Goal: Task Accomplishment & Management: Use online tool/utility

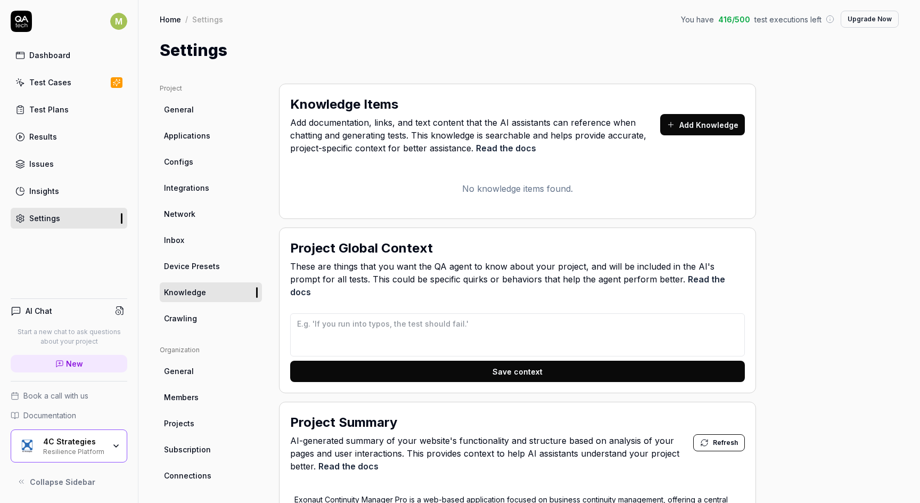
click at [117, 439] on div "4C Strategies Resilience Platform" at bounding box center [69, 445] width 117 height 33
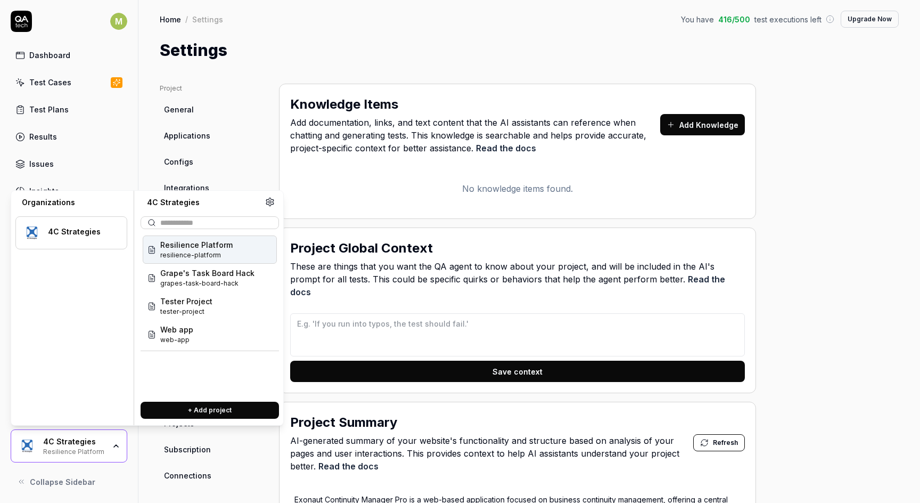
click at [202, 251] on span "resilience-platform" at bounding box center [196, 255] width 72 height 10
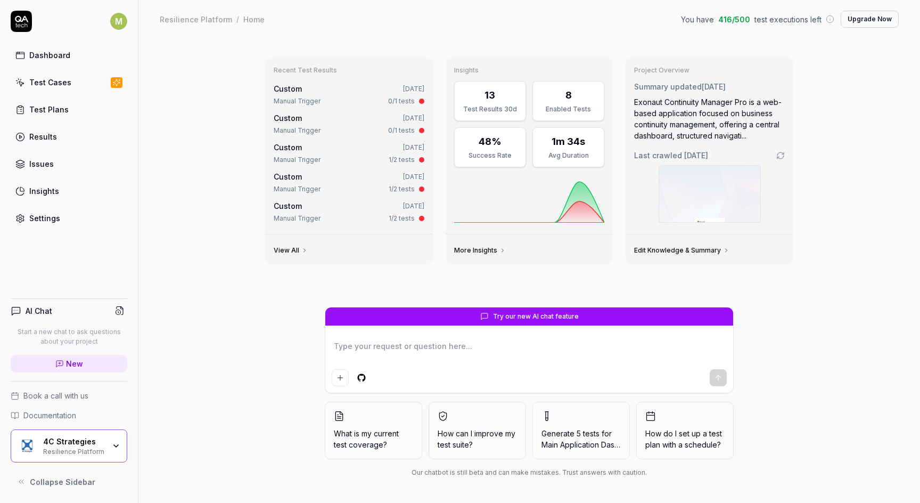
type textarea "*"
click at [51, 83] on div "Test Cases" at bounding box center [50, 82] width 42 height 11
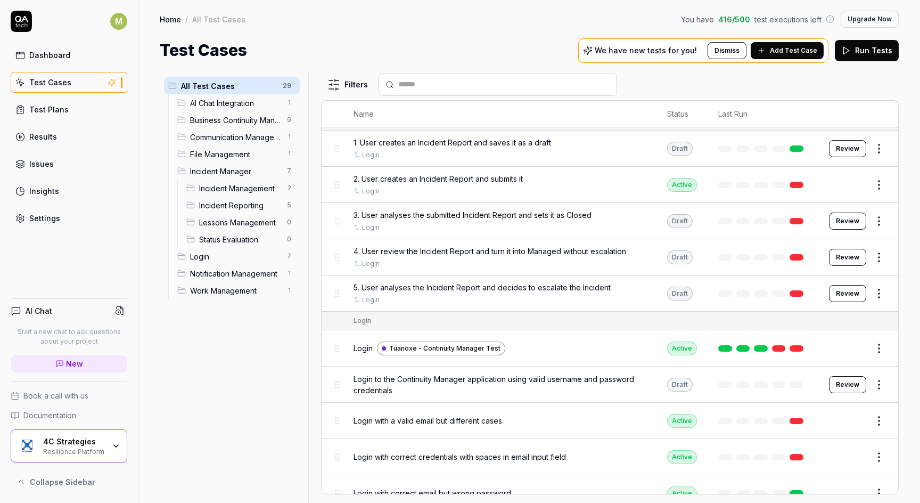
scroll to position [695, 0]
click at [796, 253] on link at bounding box center [797, 256] width 14 height 6
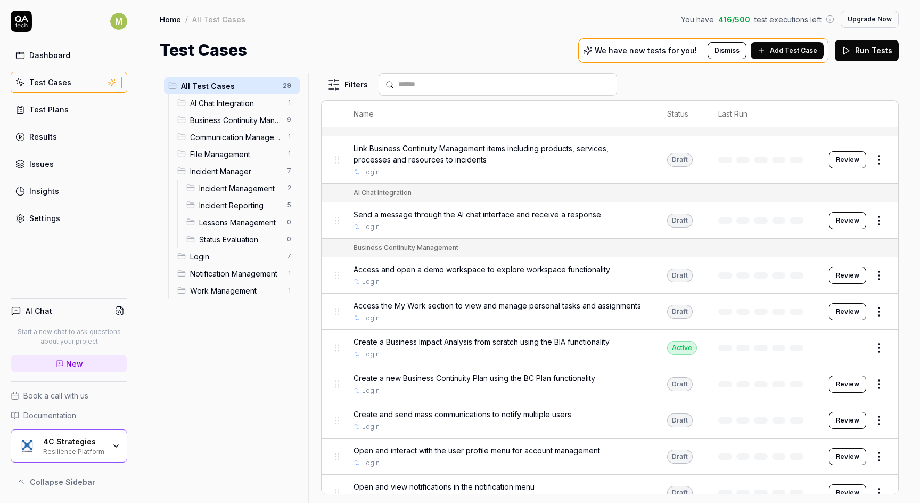
click at [877, 161] on html "M Dashboard Test Cases Test Plans Results Issues Insights Settings AI Chat Star…" at bounding box center [460, 251] width 920 height 503
click at [657, 77] on html "M Dashboard Test Cases Test Plans Results Issues Insights Settings AI Chat Star…" at bounding box center [460, 251] width 920 height 503
click at [360, 223] on div "Login" at bounding box center [500, 227] width 292 height 10
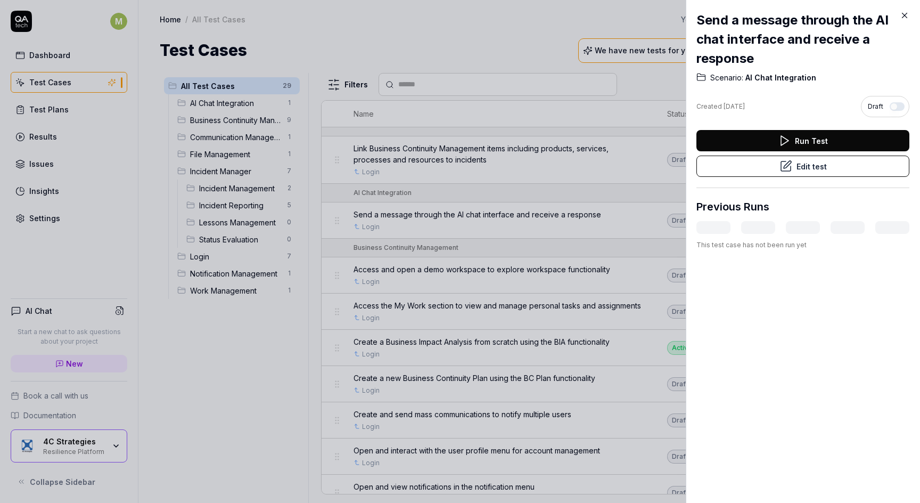
click at [909, 13] on icon at bounding box center [905, 16] width 10 height 10
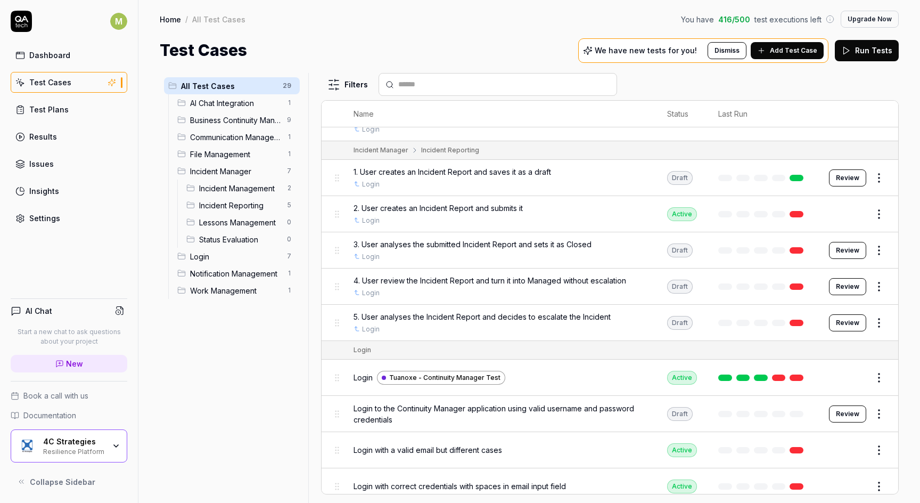
click at [53, 111] on div "Test Plans" at bounding box center [48, 109] width 39 height 11
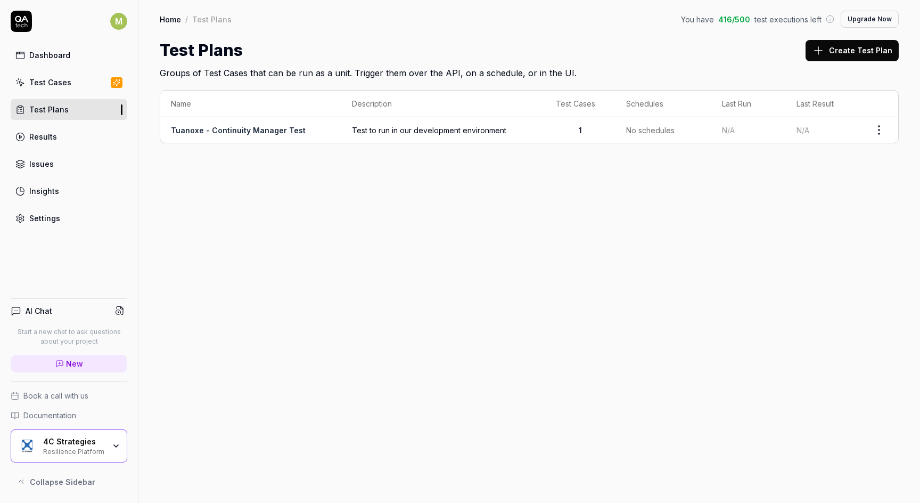
click at [267, 126] on link "Tuanoxe - Continuity Manager Test" at bounding box center [238, 130] width 135 height 9
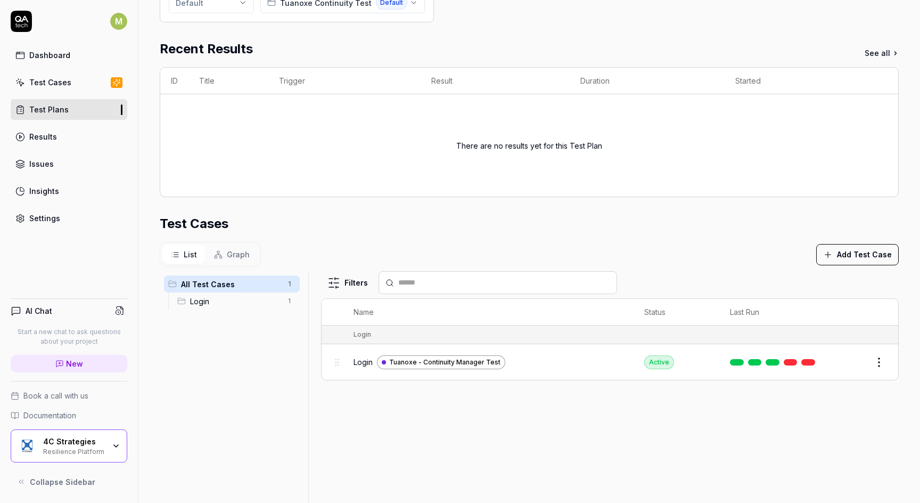
scroll to position [206, 0]
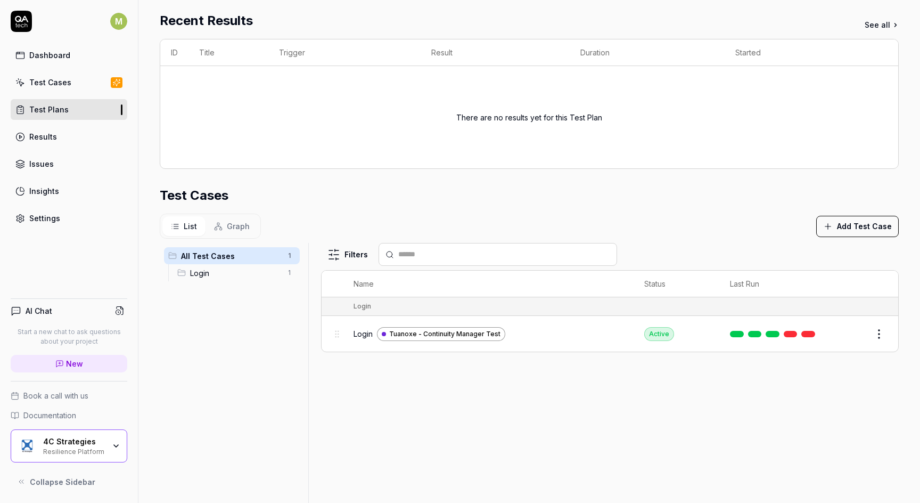
click at [236, 220] on span "Graph" at bounding box center [238, 225] width 23 height 11
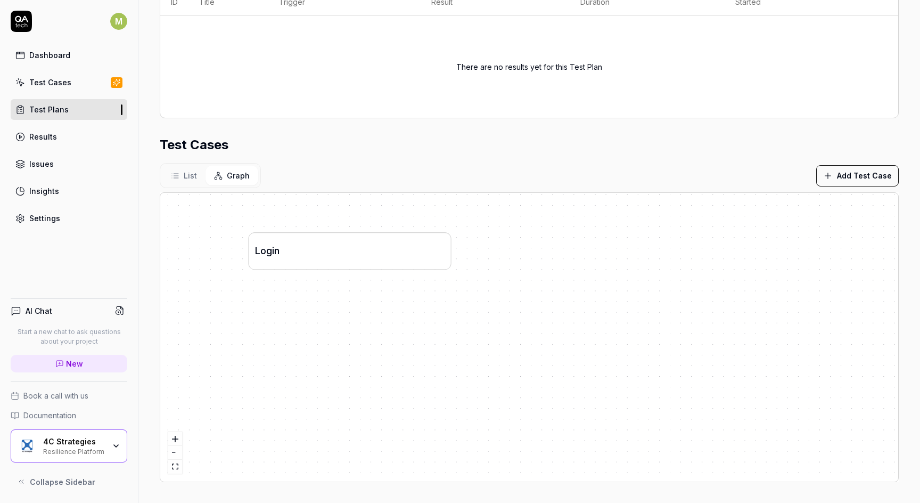
scroll to position [256, 0]
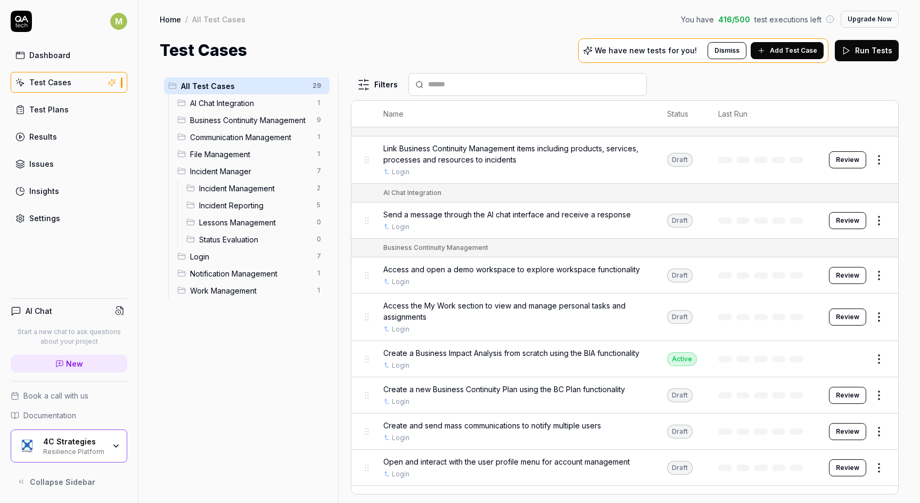
click at [343, 270] on div at bounding box center [342, 288] width 13 height 430
click at [225, 189] on span "Incident Management" at bounding box center [254, 188] width 111 height 11
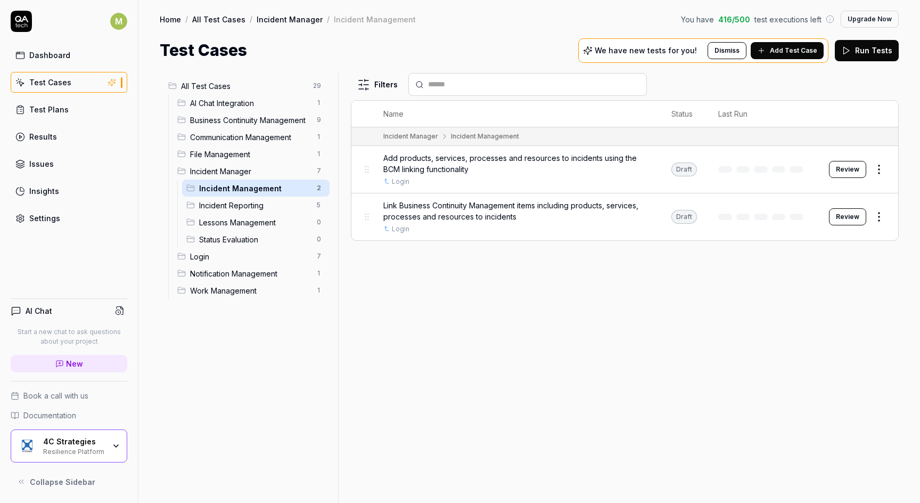
click at [784, 53] on span "Add Test Case" at bounding box center [793, 51] width 47 height 10
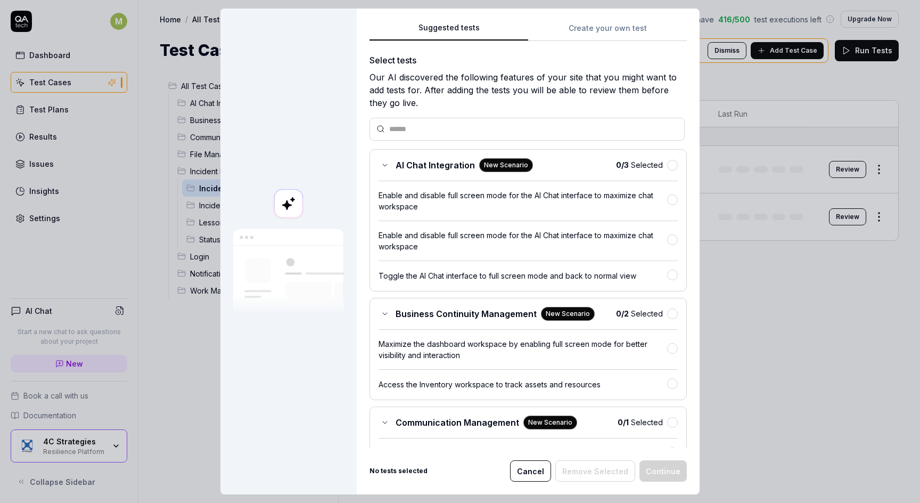
click at [536, 469] on button "Cancel" at bounding box center [530, 470] width 41 height 21
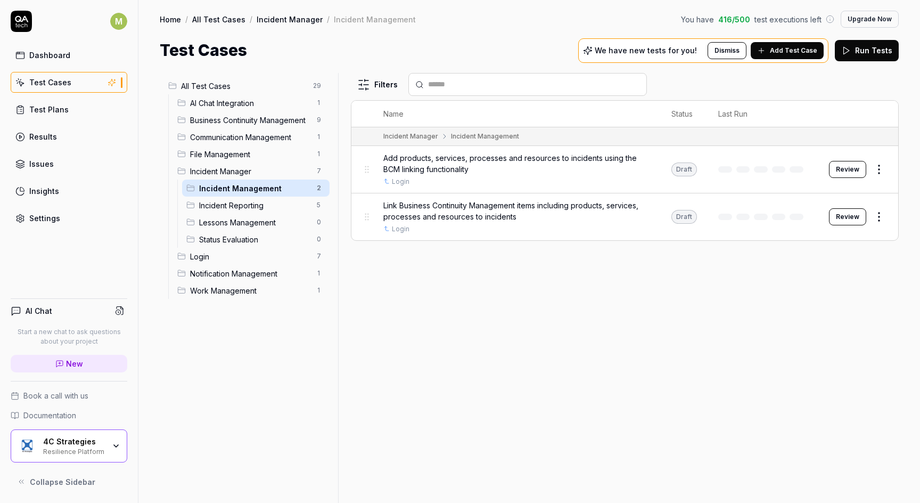
click at [796, 51] on span "Add Test Case" at bounding box center [793, 51] width 47 height 10
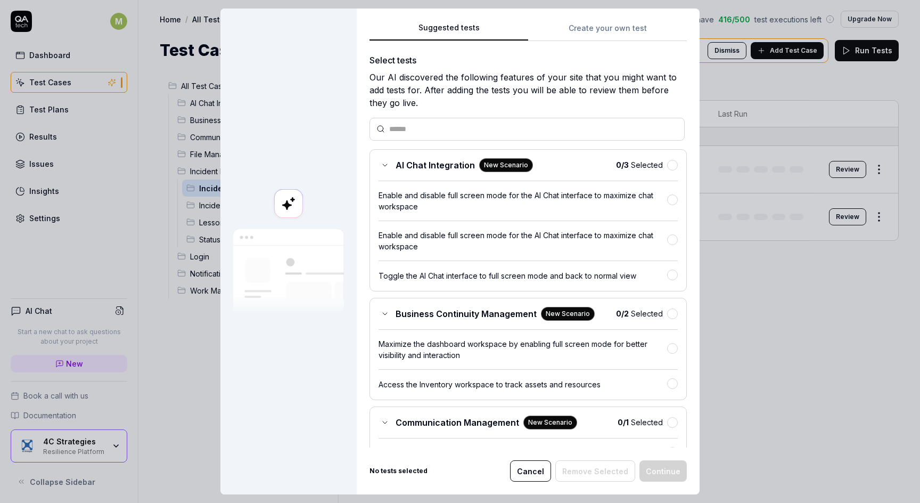
click at [454, 417] on span "Communication Management" at bounding box center [458, 422] width 124 height 13
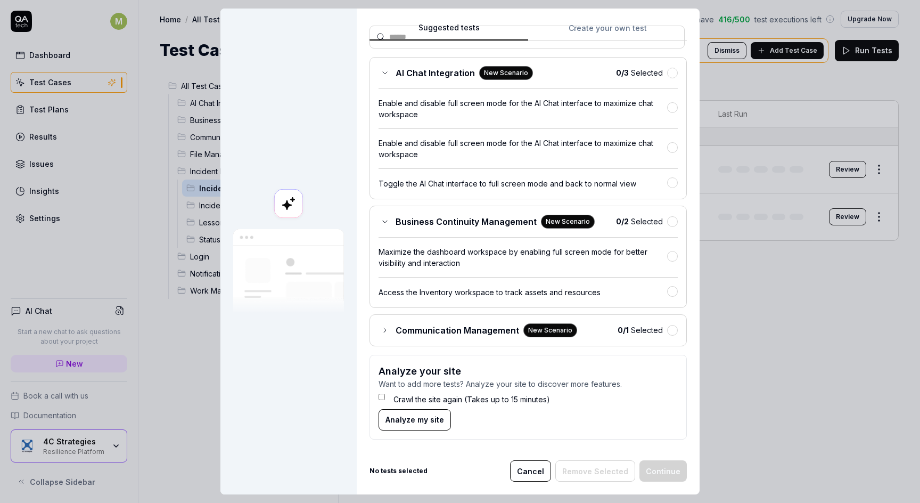
scroll to position [92, 0]
